Goal: Book appointment/travel/reservation

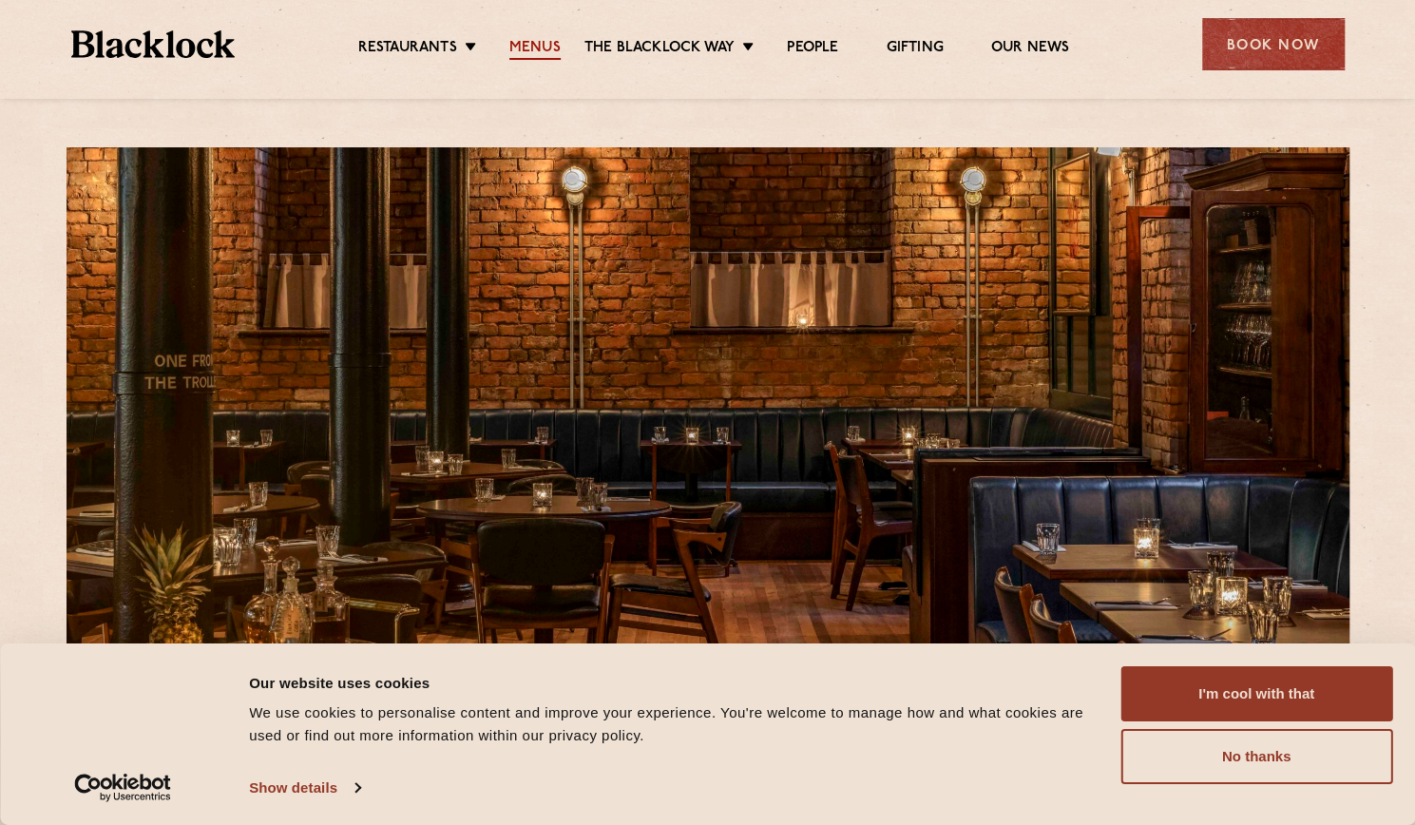
click at [530, 43] on link "Menus" at bounding box center [534, 49] width 51 height 21
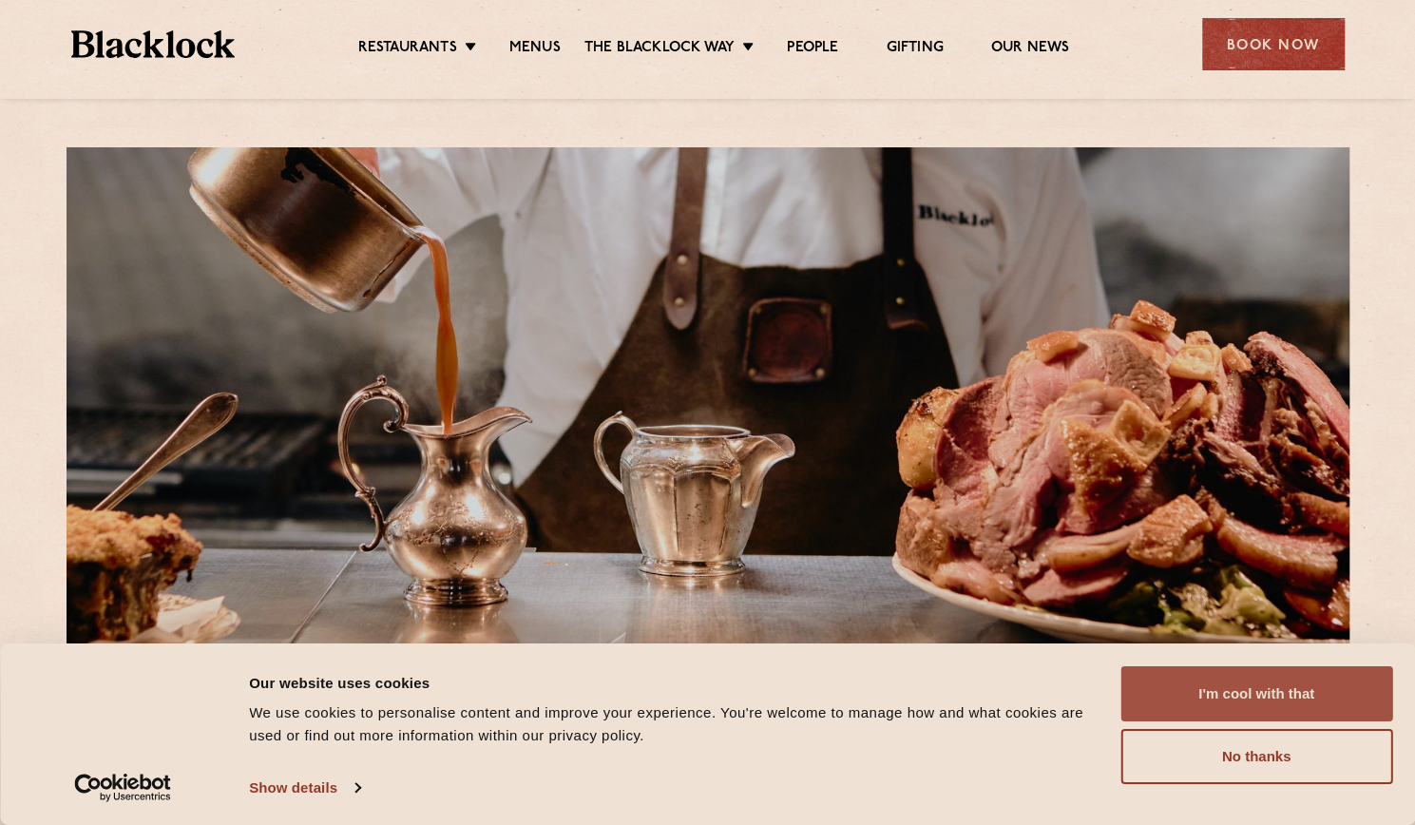
click at [1326, 698] on button "I'm cool with that" at bounding box center [1256, 693] width 272 height 55
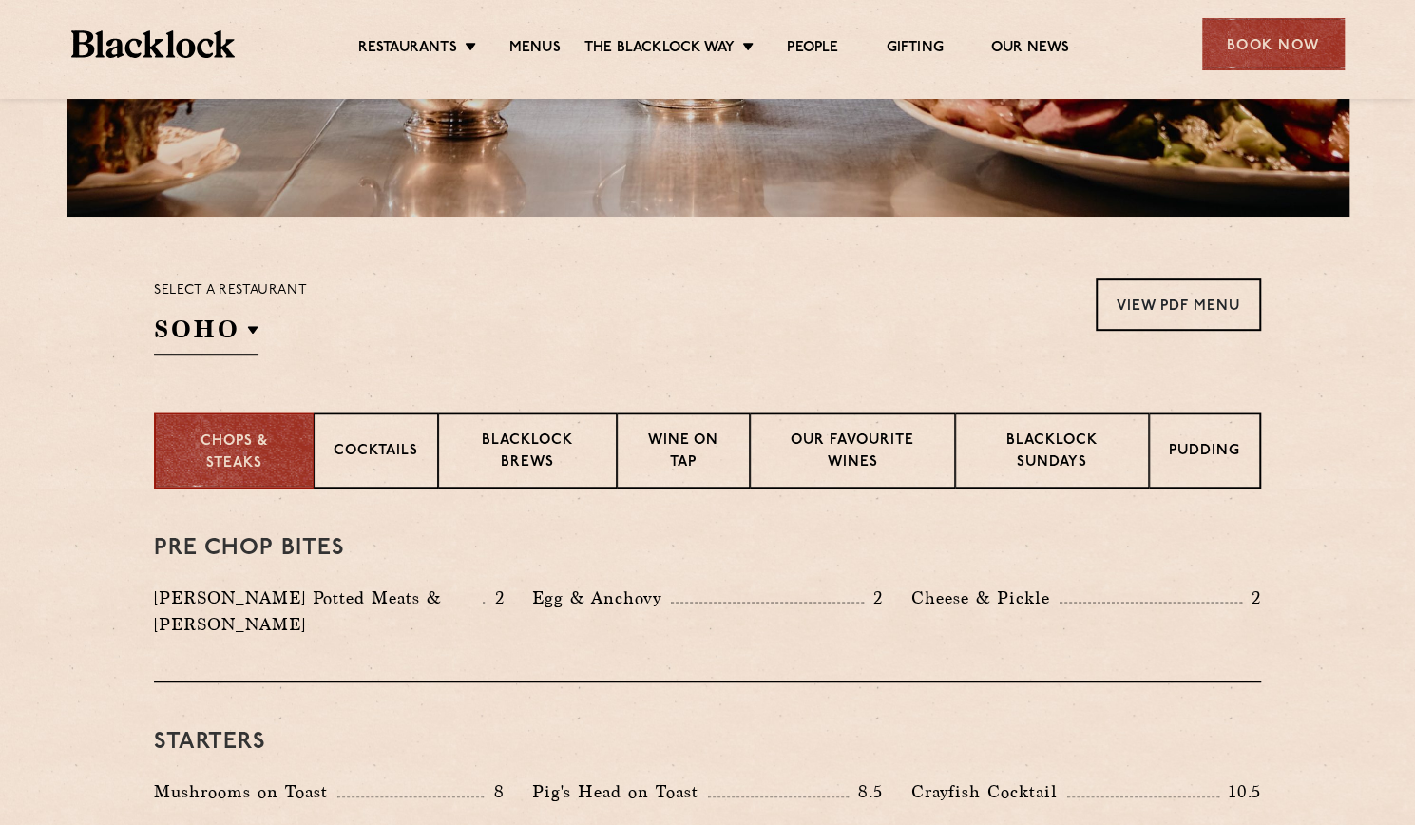
scroll to position [204, 0]
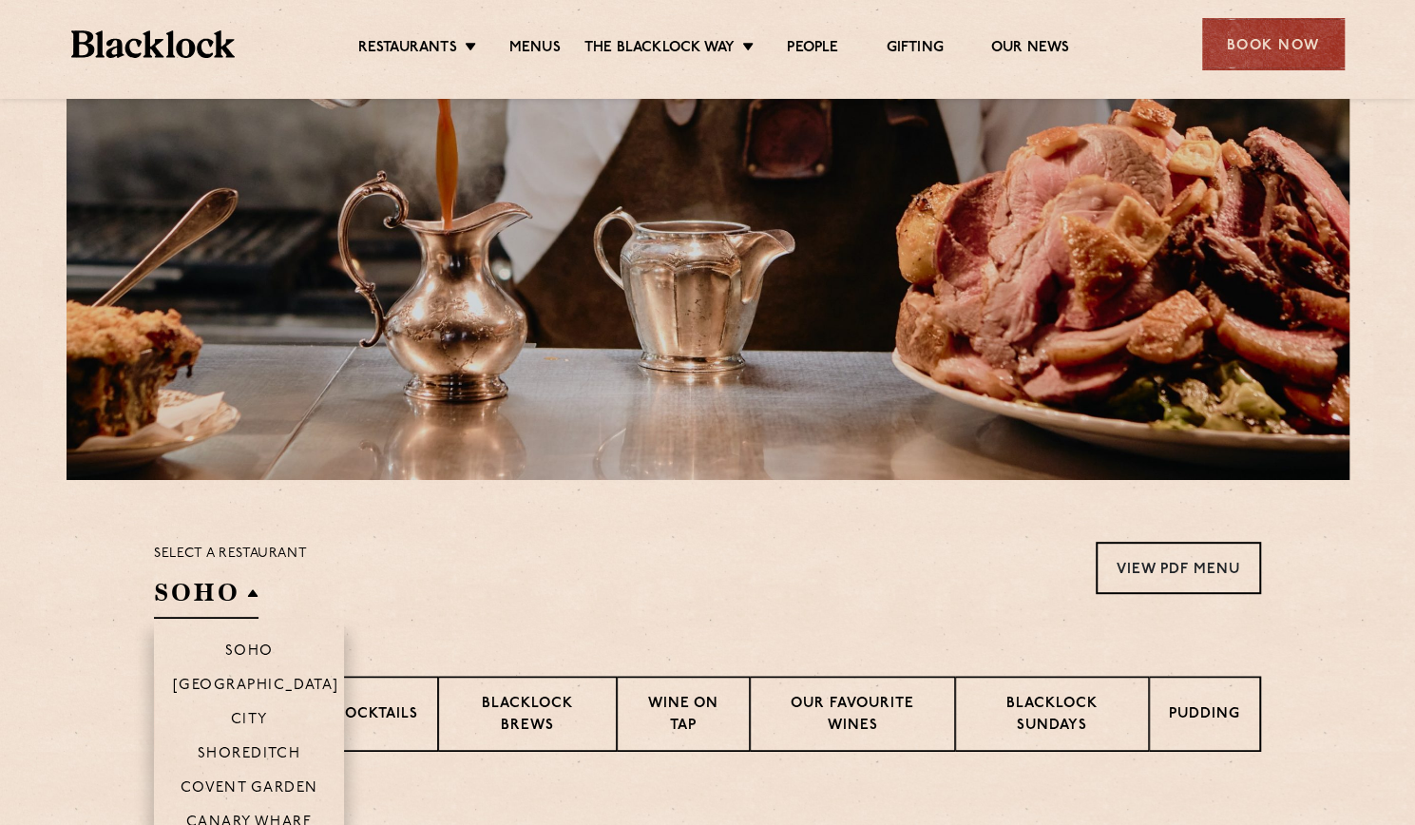
click at [203, 601] on h2 "SOHO" at bounding box center [206, 597] width 105 height 43
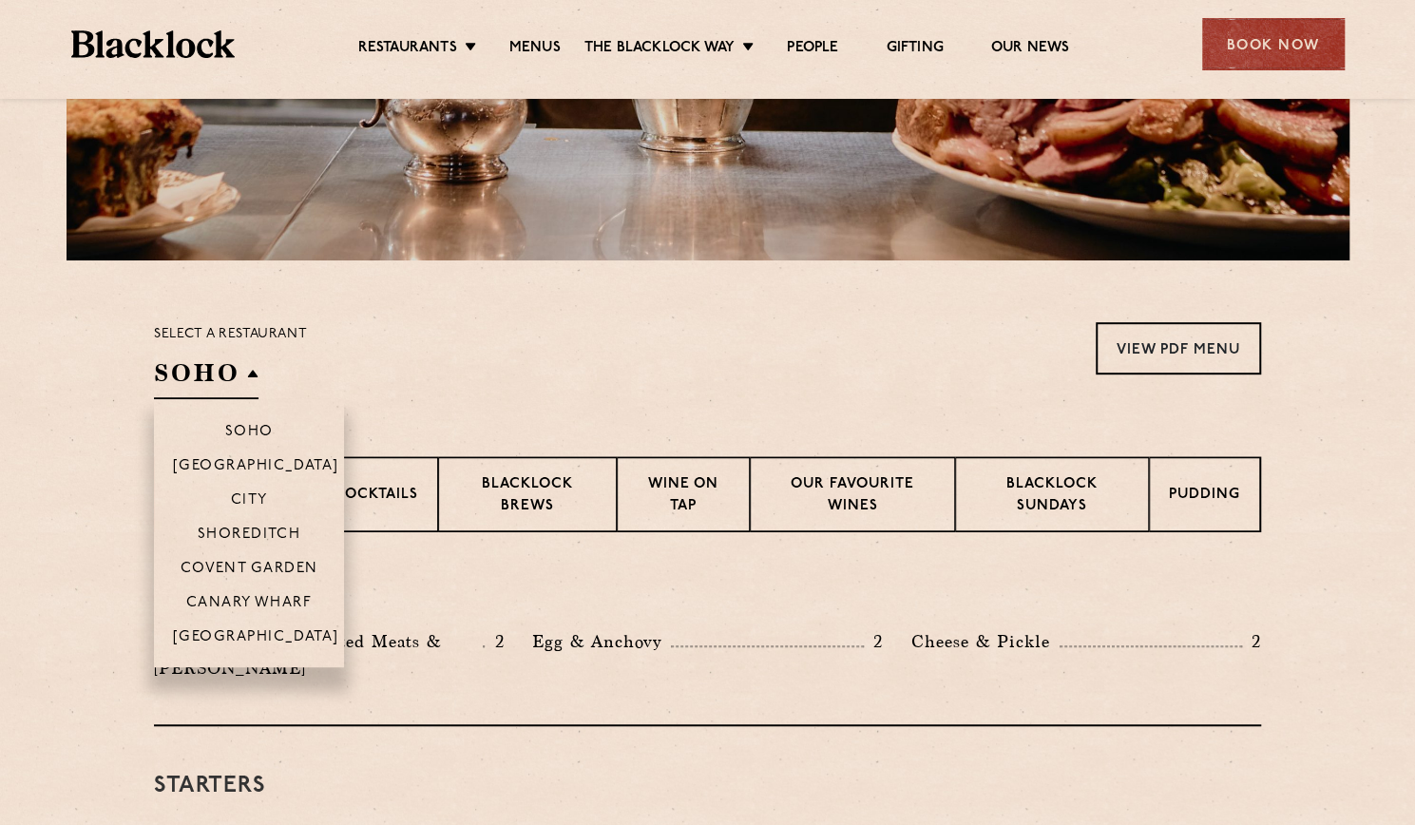
scroll to position [437, 0]
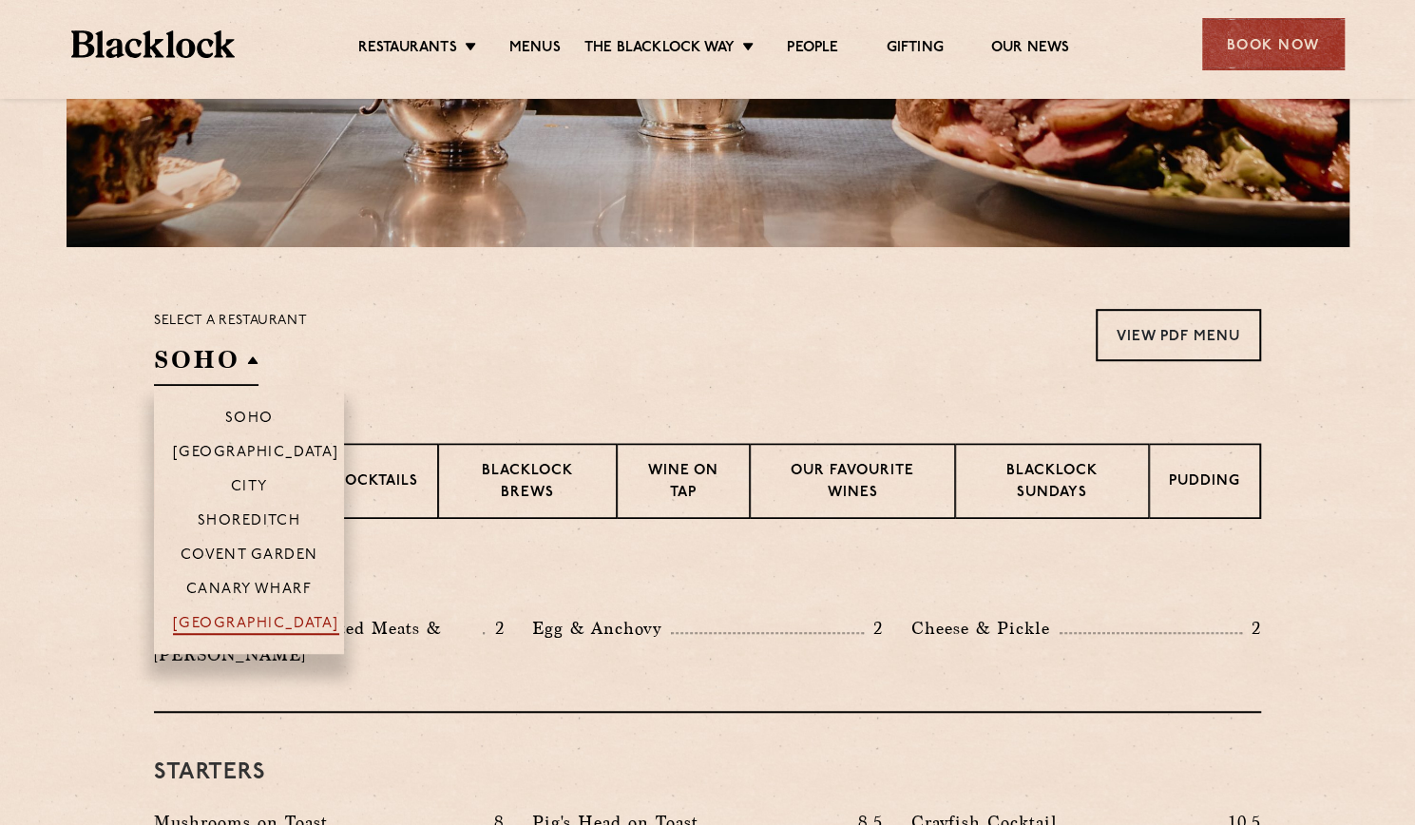
click at [262, 618] on p "[GEOGRAPHIC_DATA]" at bounding box center [256, 625] width 166 height 19
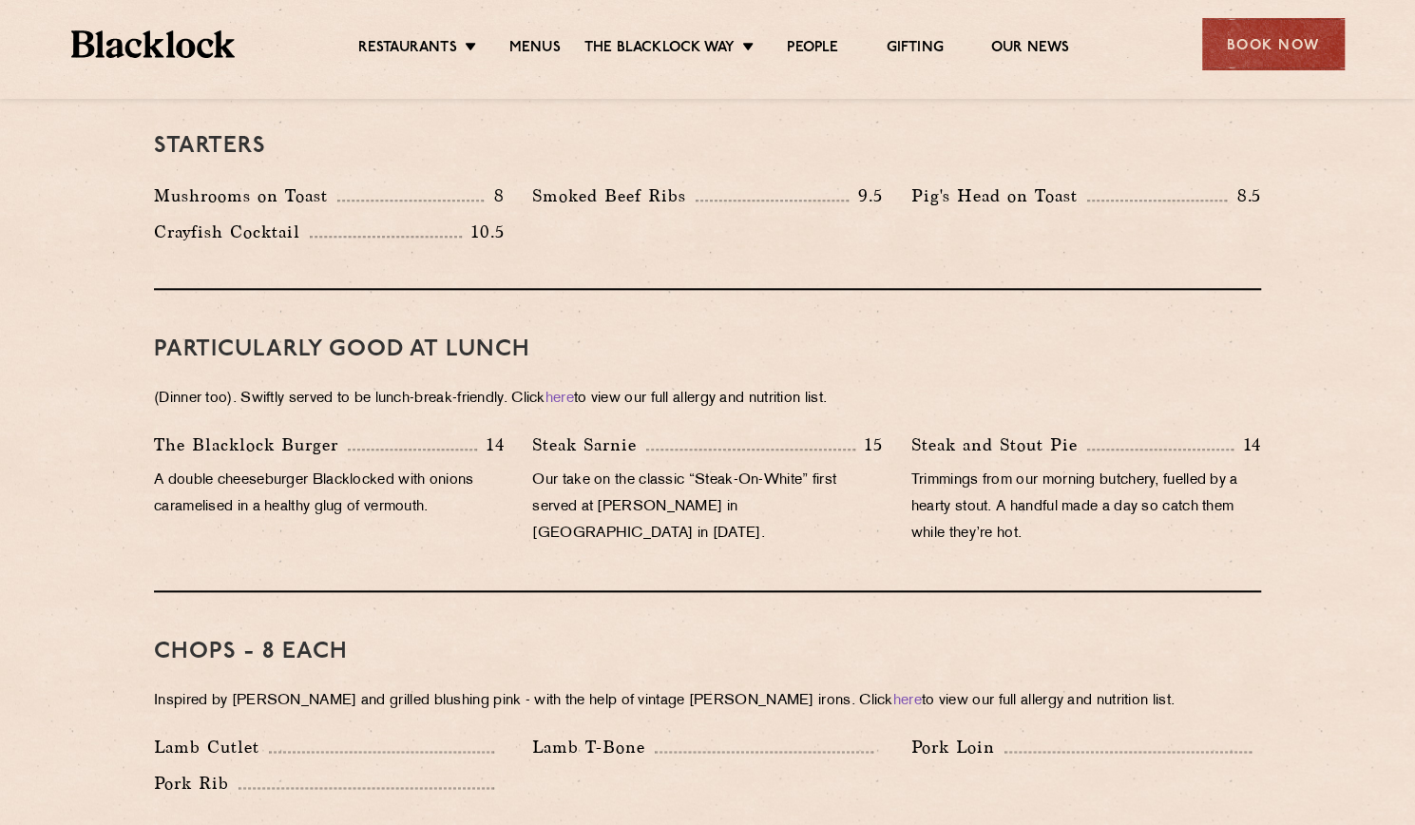
scroll to position [1036, 0]
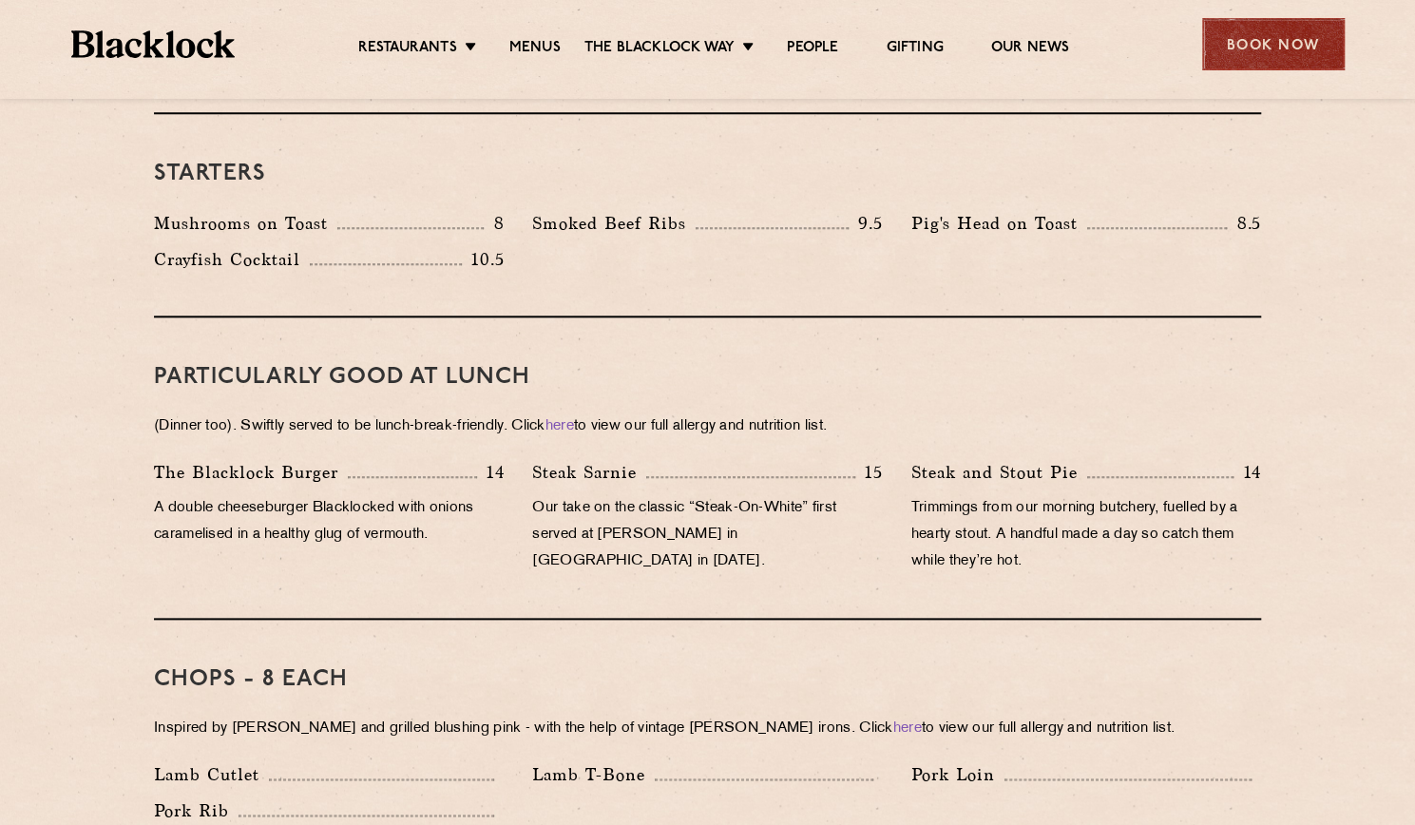
click at [1299, 48] on div "Book Now" at bounding box center [1273, 44] width 143 height 52
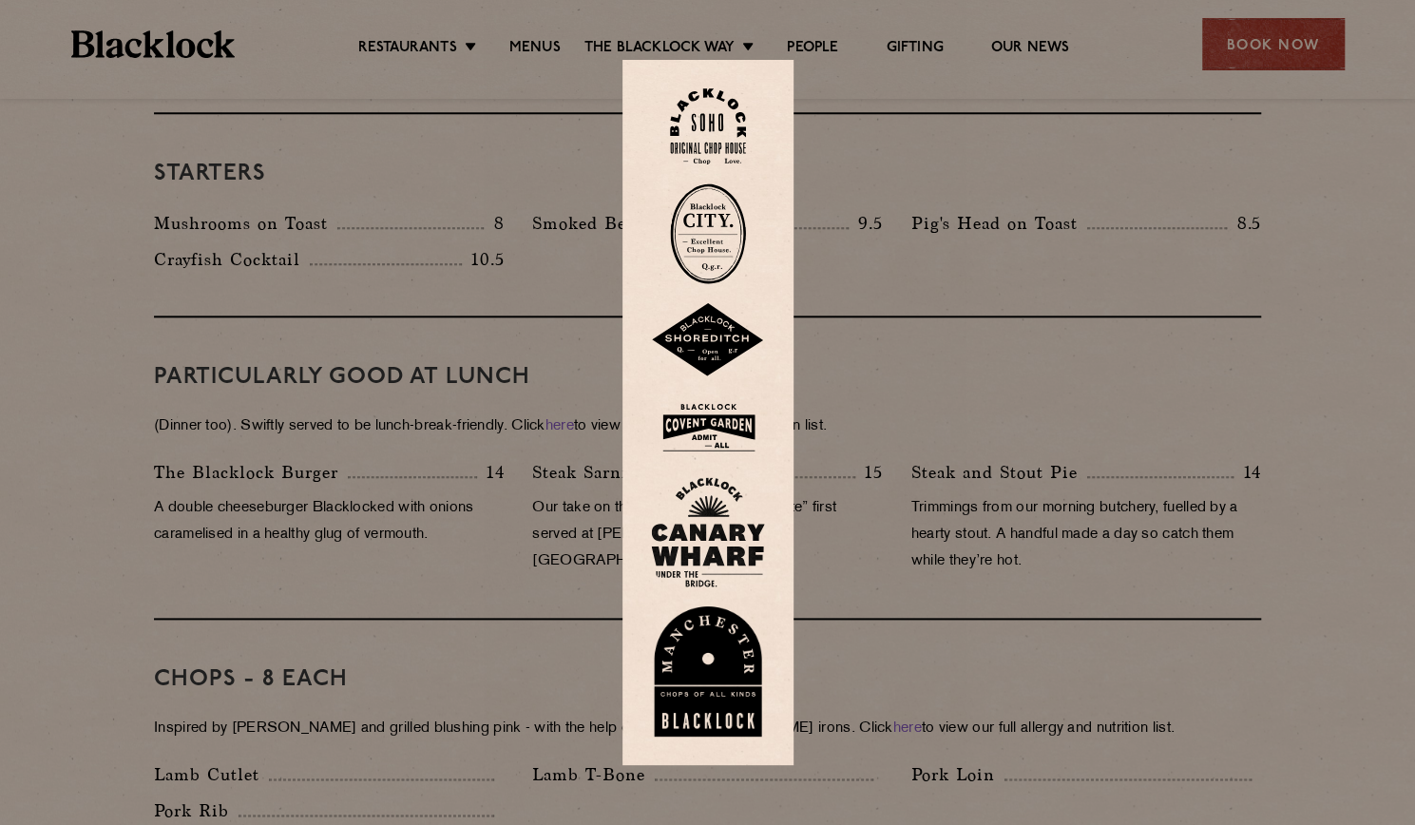
click at [726, 679] on img at bounding box center [708, 671] width 114 height 131
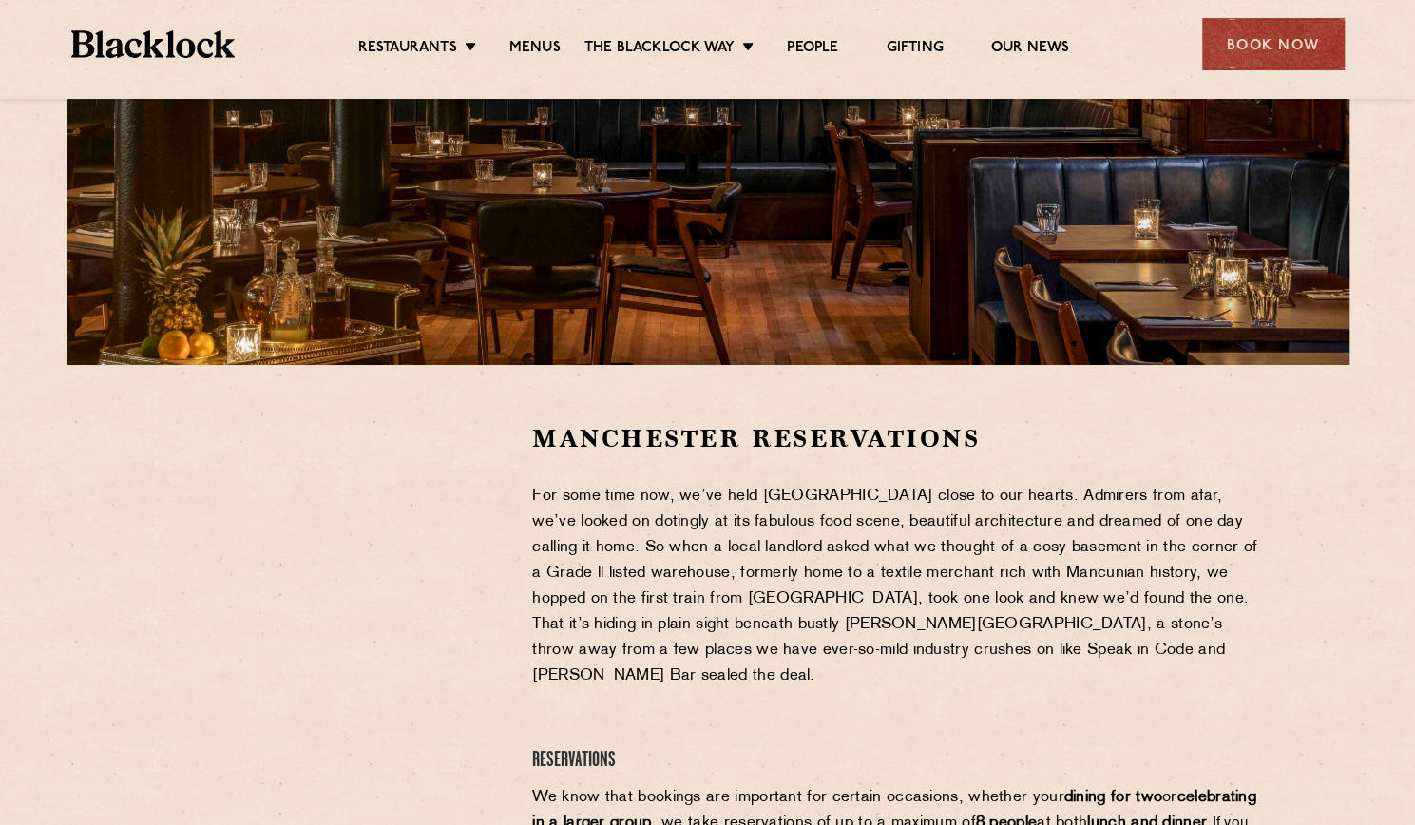
scroll to position [391, 0]
